Goal: Find specific page/section

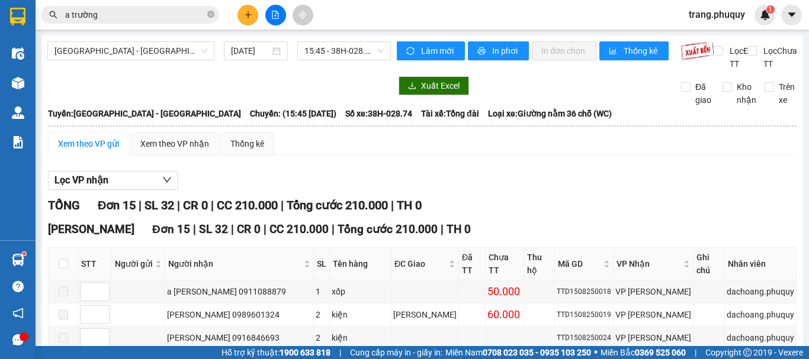
scroll to position [164, 0]
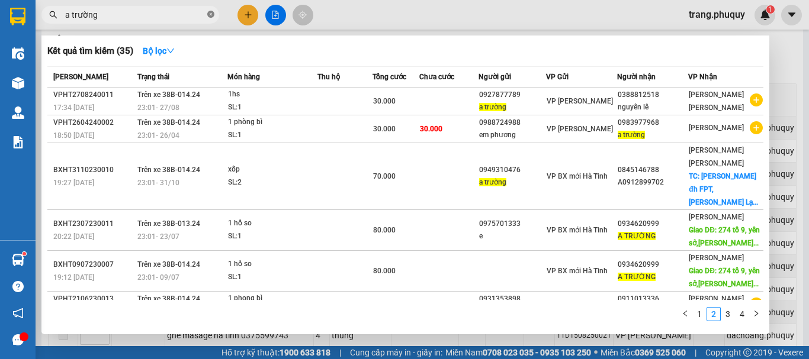
click at [211, 12] on icon "close-circle" at bounding box center [210, 14] width 7 height 7
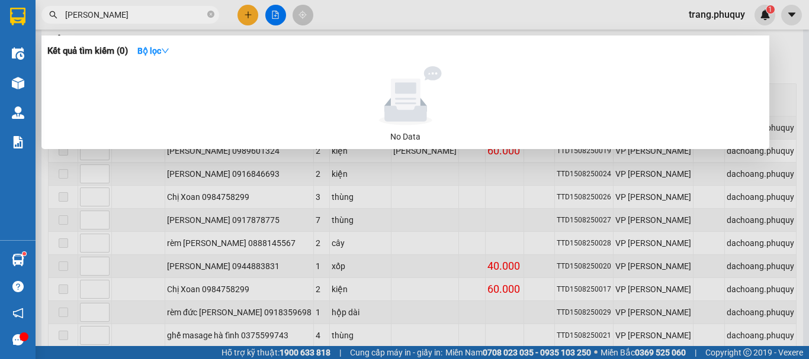
type input "[PERSON_NAME] sựa"
click at [208, 14] on icon "close-circle" at bounding box center [210, 14] width 7 height 7
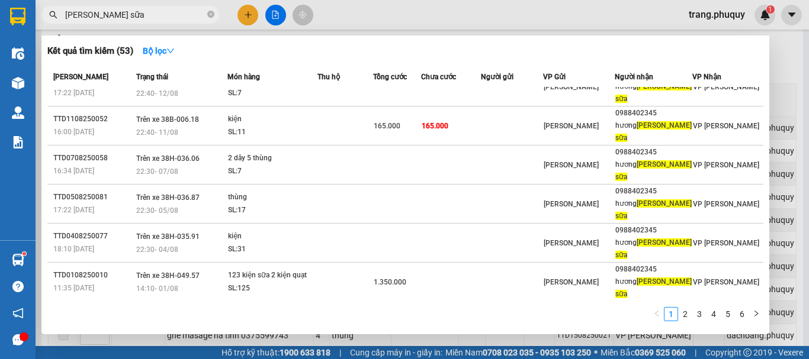
scroll to position [66, 0]
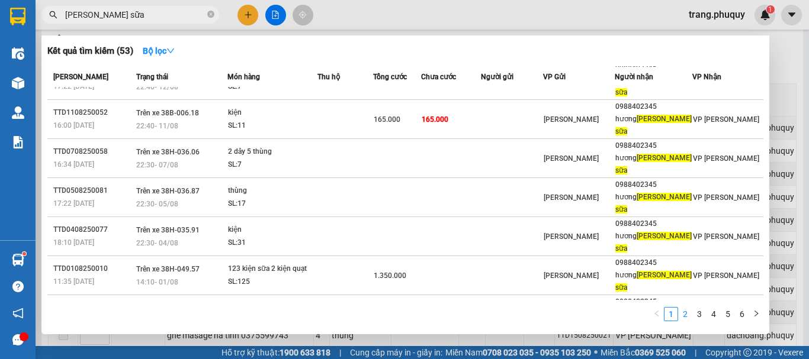
type input "[PERSON_NAME] sữa"
click at [684, 316] on link "2" at bounding box center [684, 314] width 13 height 13
click at [699, 314] on link "3" at bounding box center [699, 314] width 13 height 13
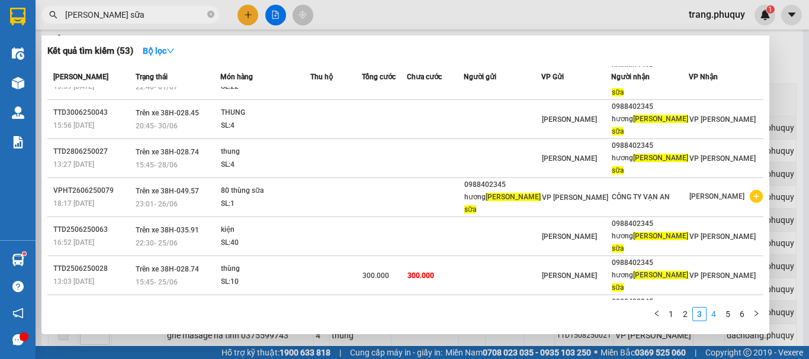
click at [712, 314] on link "4" at bounding box center [713, 314] width 13 height 13
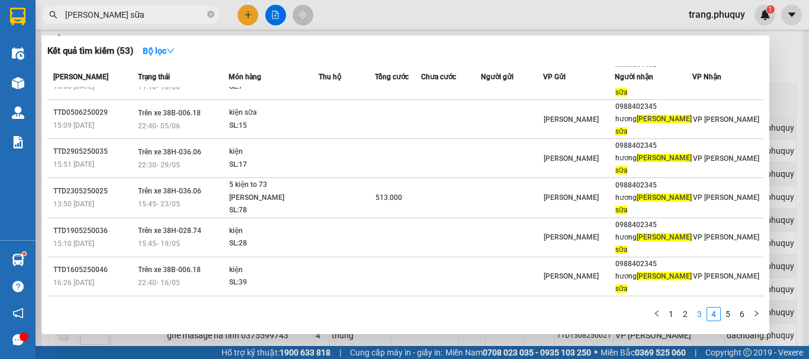
click at [697, 313] on link "3" at bounding box center [699, 314] width 13 height 13
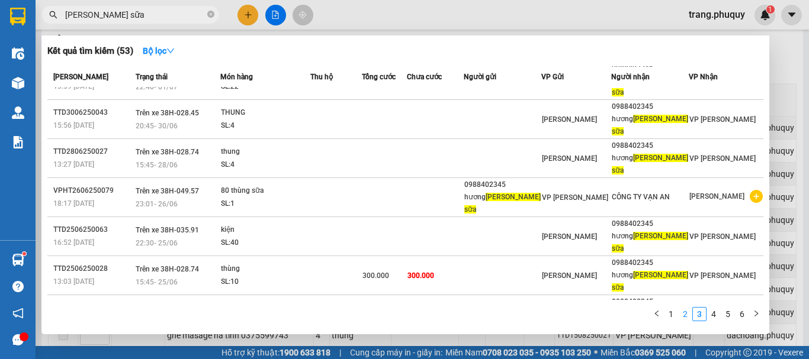
click at [684, 317] on link "2" at bounding box center [684, 314] width 13 height 13
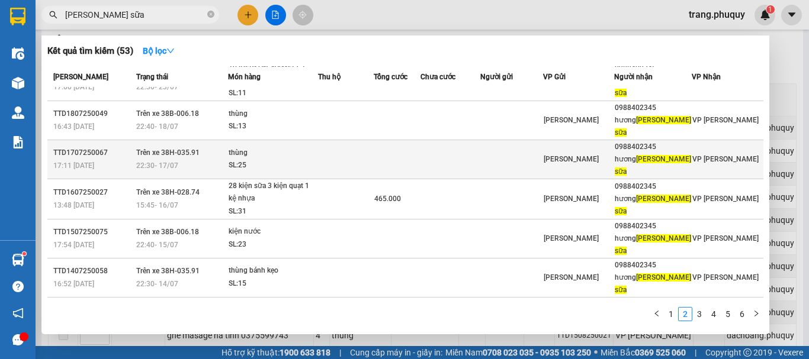
scroll to position [0, 0]
